Goal: Navigation & Orientation: Find specific page/section

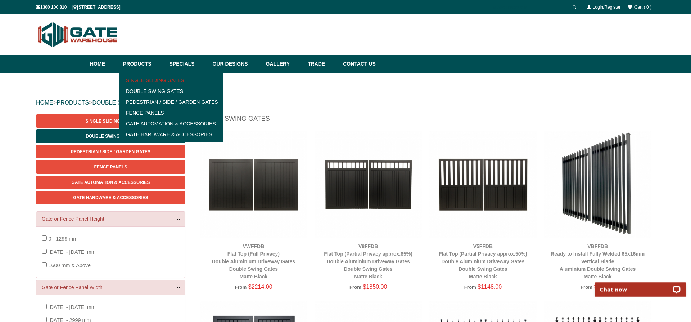
click at [159, 80] on link "Single Sliding Gates" at bounding box center [172, 80] width 100 height 11
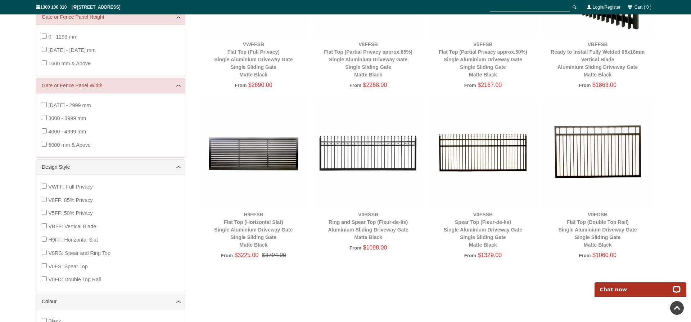
scroll to position [238, 0]
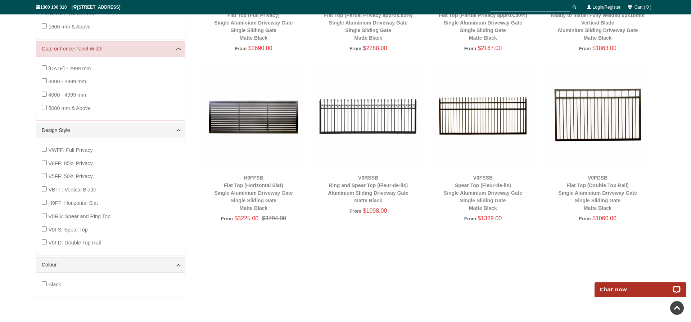
click at [243, 129] on img at bounding box center [254, 116] width 108 height 108
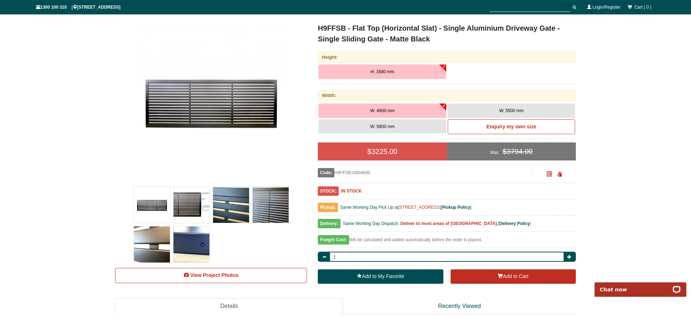
click at [227, 202] on img at bounding box center [231, 205] width 36 height 36
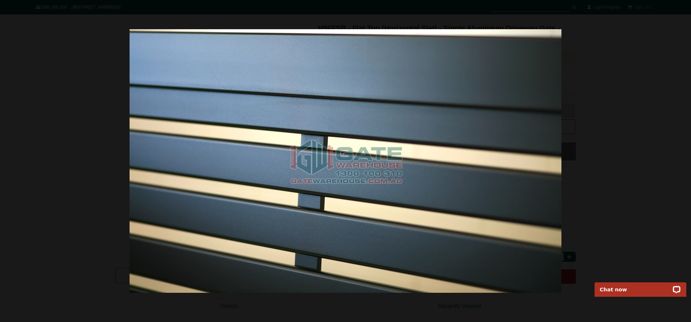
click at [634, 110] on div at bounding box center [345, 161] width 691 height 322
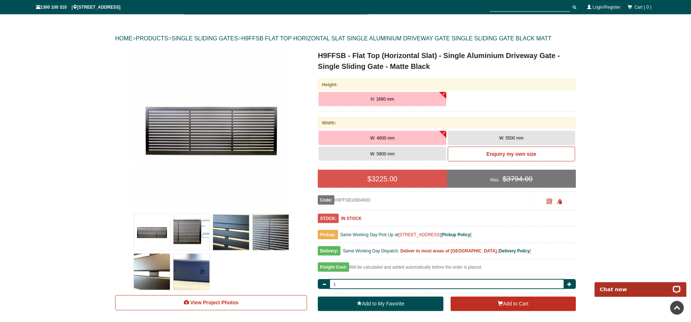
scroll to position [55, 0]
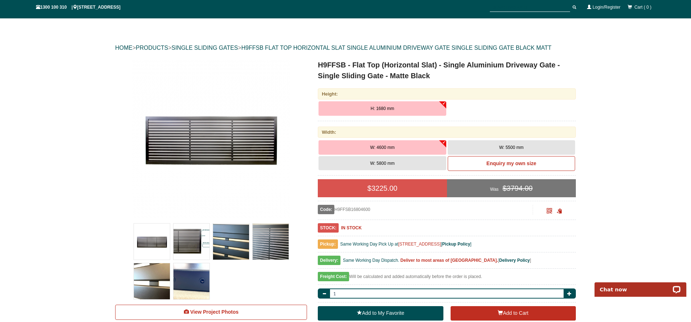
click at [397, 107] on button "H: 1680 mm" at bounding box center [382, 108] width 127 height 14
drag, startPoint x: 402, startPoint y: 109, endPoint x: 366, endPoint y: 105, distance: 36.3
click at [365, 105] on button "H: 1680 mm" at bounding box center [382, 108] width 127 height 14
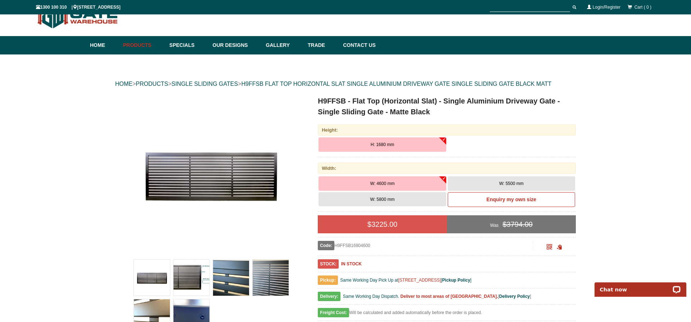
scroll to position [0, 0]
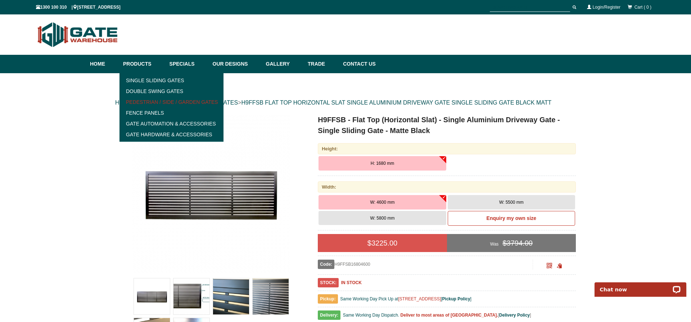
click at [151, 98] on link "Pedestrian / Side / Garden Gates" at bounding box center [172, 102] width 100 height 11
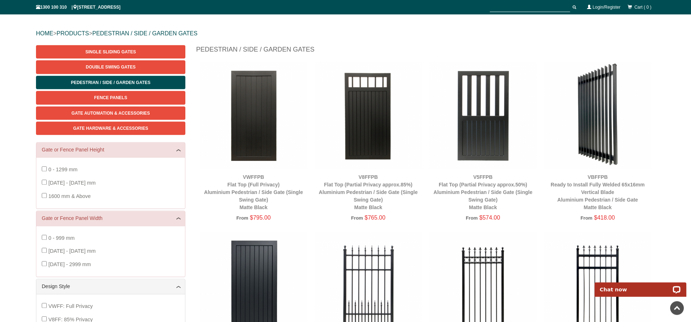
scroll to position [55, 0]
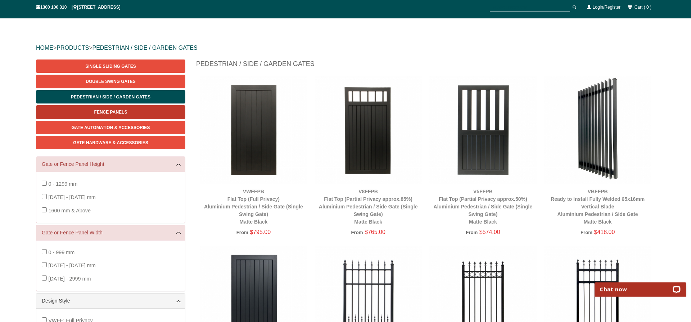
click at [110, 111] on span "Fence Panels" at bounding box center [110, 111] width 33 height 5
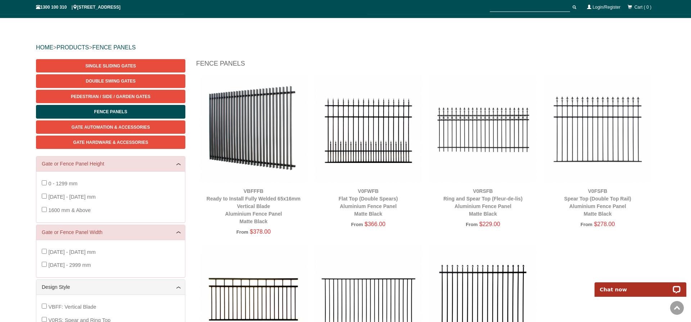
scroll to position [55, 0]
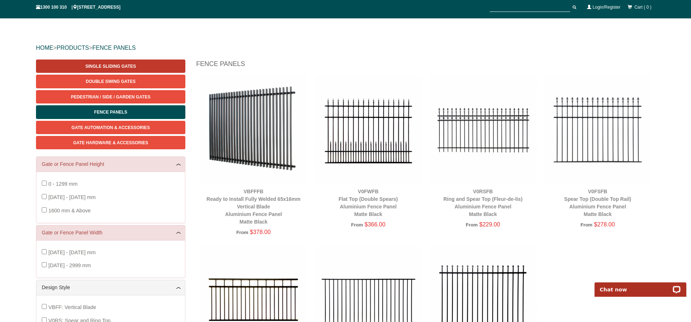
click at [118, 64] on link "Single Sliding Gates" at bounding box center [110, 65] width 149 height 13
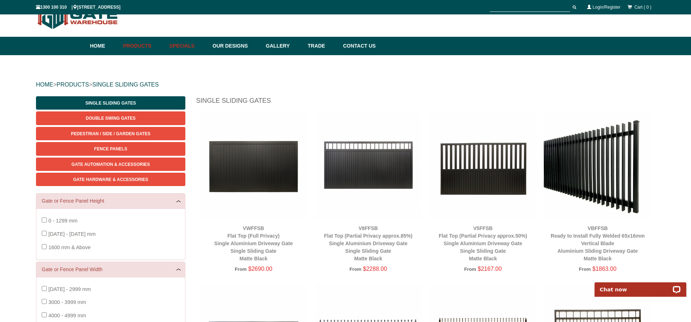
click at [197, 47] on link "Specials" at bounding box center [187, 46] width 43 height 18
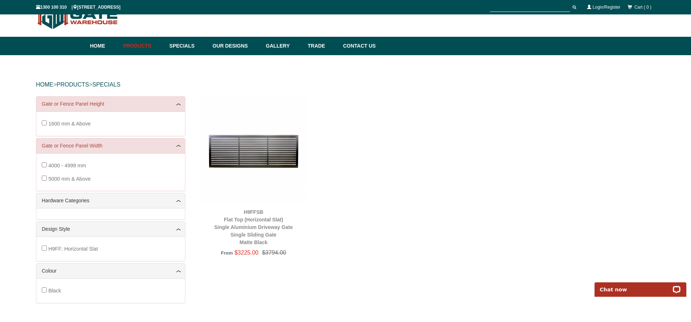
click at [257, 152] on img at bounding box center [254, 150] width 108 height 108
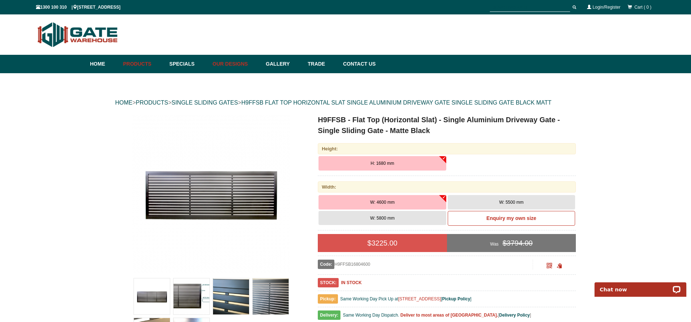
click at [243, 63] on link "Our Designs" at bounding box center [235, 64] width 53 height 18
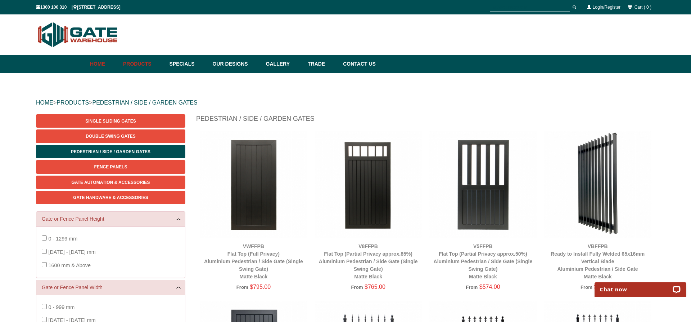
click at [99, 60] on link "Home" at bounding box center [105, 64] width 30 height 18
